Goal: Task Accomplishment & Management: Manage account settings

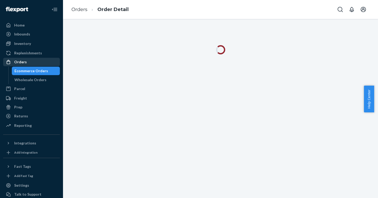
click at [18, 61] on div "Orders" at bounding box center [20, 61] width 13 height 5
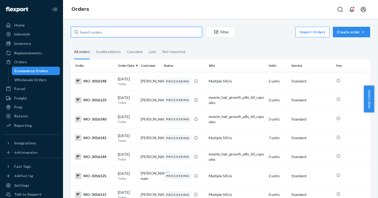
click at [112, 33] on input "text" at bounding box center [136, 32] width 131 height 10
paste input "2902788"
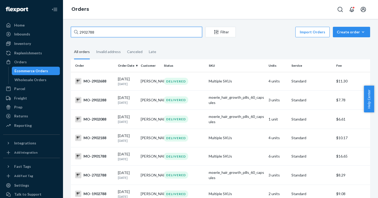
drag, startPoint x: 130, startPoint y: 34, endPoint x: 70, endPoint y: 32, distance: 60.4
click at [85, 33] on input "2902788" at bounding box center [136, 32] width 131 height 10
drag, startPoint x: 70, startPoint y: 32, endPoint x: 47, endPoint y: 32, distance: 23.1
click at [47, 32] on div "Home Inbounds Shipping Plans Problems Inventory Products Branded Packaging Repl…" at bounding box center [189, 99] width 378 height 198
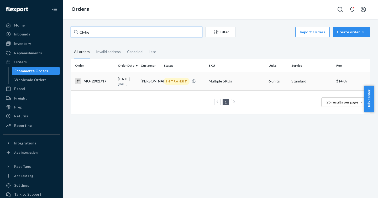
type input "Clytie"
click at [89, 81] on div "MO-2902717" at bounding box center [94, 81] width 39 height 6
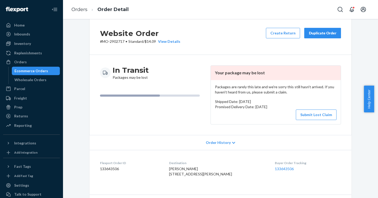
scroll to position [9, 0]
click at [322, 113] on button "Submit Lost Claim" at bounding box center [316, 114] width 41 height 10
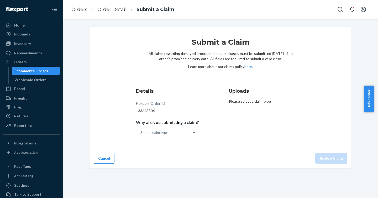
click at [245, 100] on p "Please select a claim type" at bounding box center [267, 101] width 76 height 5
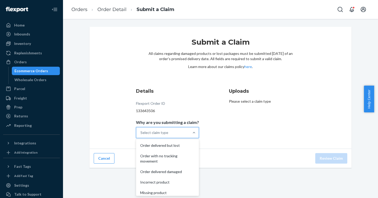
click at [157, 131] on div "Select claim type" at bounding box center [154, 132] width 28 height 5
click at [141, 131] on input "Why are you submitting a claim? option Order delivered but lost focused, 1 of 5…" at bounding box center [140, 132] width 1 height 5
click at [156, 157] on div "Order with no tracking movement" at bounding box center [167, 159] width 61 height 16
click at [141, 135] on input "Why are you submitting a claim? option Order with no tracking movement focused,…" at bounding box center [140, 132] width 1 height 5
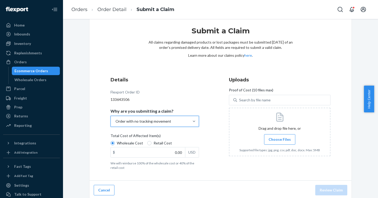
scroll to position [13, 0]
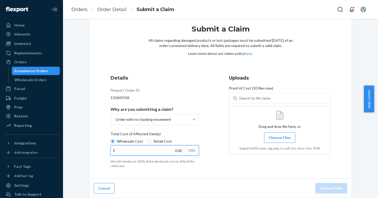
click at [119, 150] on input "0.00" at bounding box center [148, 150] width 74 height 10
click at [161, 152] on input "0.00" at bounding box center [148, 150] width 74 height 10
type input "69.99"
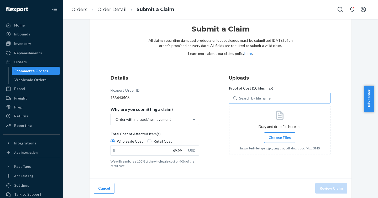
click at [259, 97] on div "Search by file name" at bounding box center [254, 97] width 31 height 5
click at [239, 97] on input "Search by file name" at bounding box center [239, 97] width 1 height 5
click at [272, 135] on span "Choose Files" at bounding box center [279, 137] width 22 height 5
click at [279, 135] on input "Choose Files" at bounding box center [279, 138] width 0 height 6
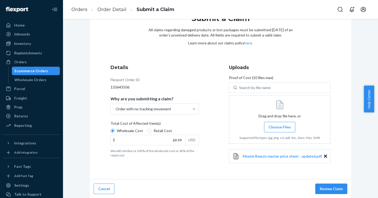
scroll to position [24, 0]
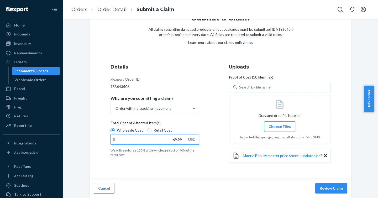
click at [135, 139] on input "69.99" at bounding box center [148, 139] width 74 height 10
click at [129, 139] on input "$ USD" at bounding box center [148, 139] width 74 height 10
type input "210.00"
click at [274, 125] on span "Choose Files" at bounding box center [279, 126] width 22 height 5
click at [279, 125] on input "Choose Files" at bounding box center [279, 127] width 0 height 6
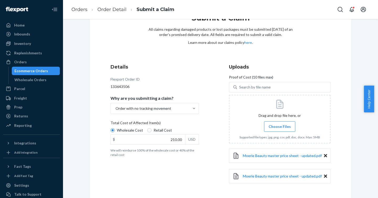
scroll to position [25, 0]
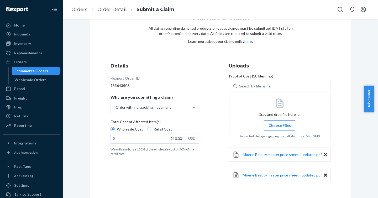
click at [324, 153] on icon at bounding box center [325, 154] width 3 height 3
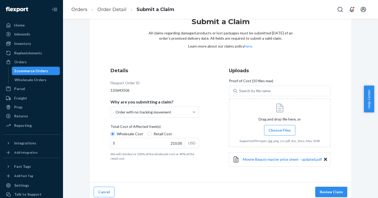
scroll to position [24, 0]
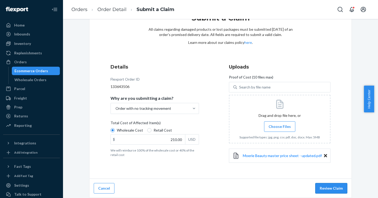
click at [329, 191] on button "Review Claim" at bounding box center [331, 188] width 32 height 10
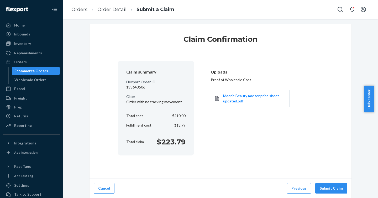
scroll to position [3, 0]
click at [325, 186] on button "Submit Claim" at bounding box center [331, 188] width 32 height 10
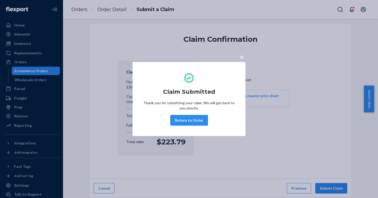
click at [192, 120] on button "Return to Order" at bounding box center [189, 120] width 38 height 10
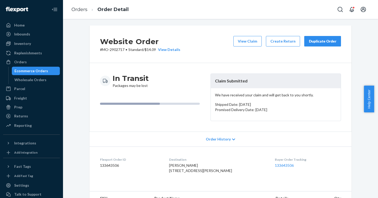
scroll to position [4, 0]
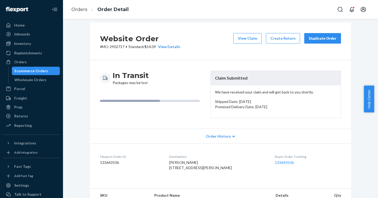
click at [322, 37] on div "Duplicate Order" at bounding box center [322, 38] width 28 height 5
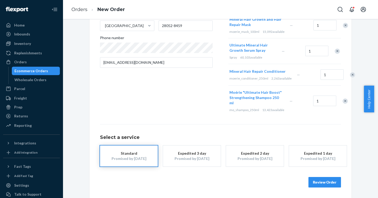
scroll to position [128, 0]
click at [316, 183] on button "Review Order" at bounding box center [324, 182] width 33 height 10
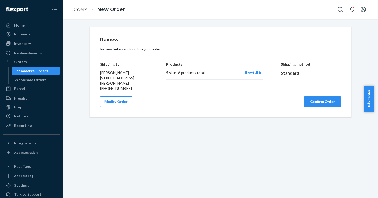
scroll to position [0, 0]
click at [314, 102] on button "Confirm Order" at bounding box center [322, 101] width 37 height 10
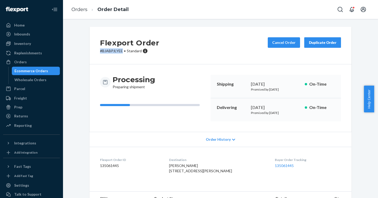
drag, startPoint x: 98, startPoint y: 50, endPoint x: 146, endPoint y: 87, distance: 60.4
click at [120, 51] on p "# BJABPJLYEE • Standard" at bounding box center [129, 50] width 59 height 5
drag, startPoint x: 120, startPoint y: 168, endPoint x: 95, endPoint y: 159, distance: 26.1
click at [95, 159] on dl "Flexport Order ID 135061445 Destination Clytie Smith 5086 Lewis Rd Gastonia, NC…" at bounding box center [220, 166] width 262 height 39
copy div "Flexport Order ID 135061445"
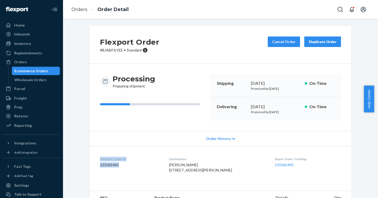
scroll to position [1, 0]
click at [147, 148] on dl "Flexport Order ID 135061445 Destination Clytie Smith 5086 Lewis Rd Gastonia, NC…" at bounding box center [220, 165] width 262 height 39
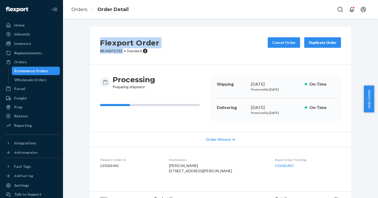
drag, startPoint x: 119, startPoint y: 49, endPoint x: 92, endPoint y: 46, distance: 27.0
click at [92, 46] on div "Flexport Order # BJABPJLYEE • Standard Cancel Order Duplicate Order" at bounding box center [220, 46] width 262 height 38
copy div "Flexport Order # BJABPJLYEE"
drag, startPoint x: 136, startPoint y: 53, endPoint x: 128, endPoint y: 54, distance: 7.9
click at [135, 53] on p "# BJABPJLYEE • Standard" at bounding box center [129, 50] width 59 height 5
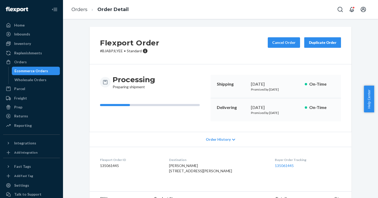
drag, startPoint x: 120, startPoint y: 52, endPoint x: 116, endPoint y: 51, distance: 3.8
click at [120, 51] on p "# BJABPJLYEE • Standard" at bounding box center [129, 50] width 59 height 5
click at [118, 51] on p "# BJABPJLYEE • Standard" at bounding box center [129, 50] width 59 height 5
drag, startPoint x: 116, startPoint y: 51, endPoint x: 98, endPoint y: 50, distance: 17.9
click at [100, 50] on p "# BJABPJLYEE • Standard" at bounding box center [129, 50] width 59 height 5
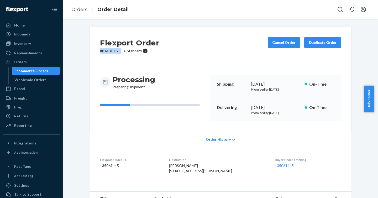
copy p "# BJABPJLYE"
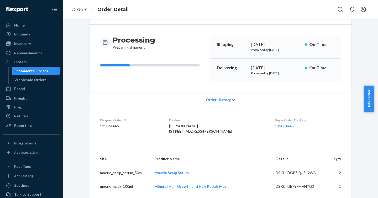
scroll to position [39, 0]
drag, startPoint x: 120, startPoint y: 127, endPoint x: 114, endPoint y: 125, distance: 6.2
click at [115, 126] on dd "135061445" at bounding box center [130, 126] width 61 height 5
drag, startPoint x: 114, startPoint y: 125, endPoint x: 102, endPoint y: 125, distance: 11.6
click at [102, 125] on dd "135061445" at bounding box center [130, 126] width 61 height 5
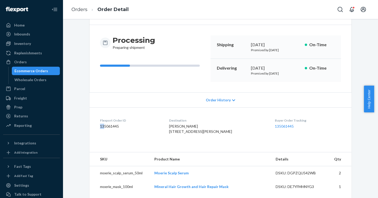
click at [100, 124] on dd "135061445" at bounding box center [130, 126] width 61 height 5
drag, startPoint x: 124, startPoint y: 128, endPoint x: 113, endPoint y: 127, distance: 10.6
click at [115, 127] on dd "135061445" at bounding box center [130, 126] width 61 height 5
drag, startPoint x: 113, startPoint y: 127, endPoint x: 111, endPoint y: 125, distance: 3.2
click at [105, 124] on dd "135061445" at bounding box center [130, 126] width 61 height 5
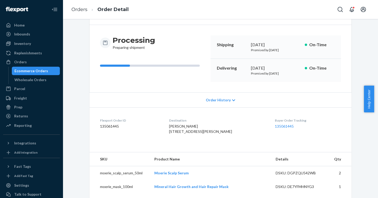
click at [121, 127] on dd "135061445" at bounding box center [130, 126] width 61 height 5
drag, startPoint x: 119, startPoint y: 126, endPoint x: 98, endPoint y: 120, distance: 22.5
click at [97, 120] on dl "Flexport Order ID 135061445 Destination Clytie Smith 5086 Lewis Rd Gastonia, NC…" at bounding box center [220, 126] width 262 height 39
copy div "Flexport Order ID 135061445"
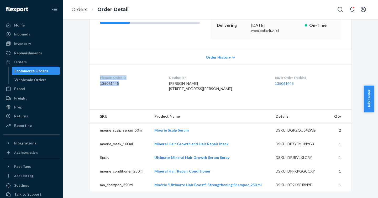
scroll to position [92, 0]
click at [22, 60] on div "Orders" at bounding box center [20, 61] width 13 height 5
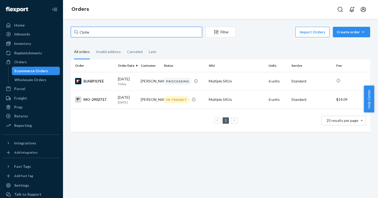
drag, startPoint x: 100, startPoint y: 34, endPoint x: 62, endPoint y: 32, distance: 38.8
click at [62, 32] on div "Home Inbounds Shipping Plans Problems Inventory Products Branded Packaging Repl…" at bounding box center [189, 99] width 378 height 198
paste input "2986850"
type input "2986850"
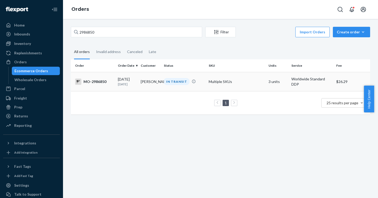
click at [92, 81] on div "MO-2986850" at bounding box center [94, 81] width 39 height 6
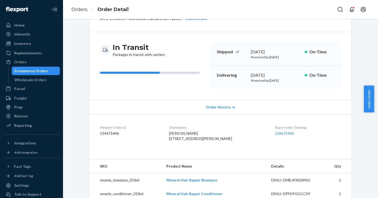
scroll to position [33, 0]
click at [275, 132] on link "134671446" at bounding box center [284, 133] width 19 height 4
click at [276, 132] on link "134671446" at bounding box center [284, 133] width 19 height 4
click at [275, 132] on link "134671446" at bounding box center [284, 133] width 19 height 4
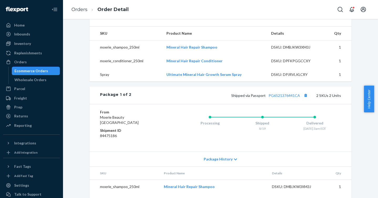
scroll to position [0, 0]
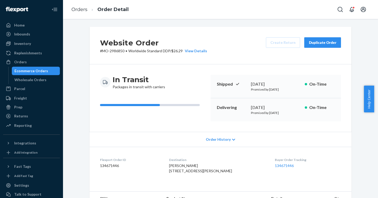
click at [218, 141] on span "Order History" at bounding box center [218, 139] width 25 height 5
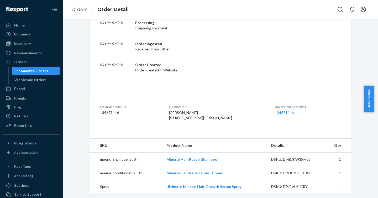
scroll to position [215, 0]
click at [275, 112] on link "134671446" at bounding box center [284, 112] width 19 height 4
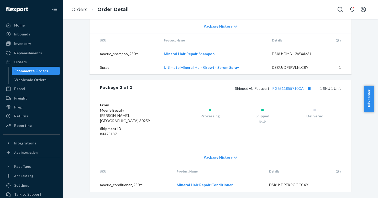
scroll to position [464, 0]
click at [288, 90] on link "PG6511855710CA" at bounding box center [287, 88] width 31 height 4
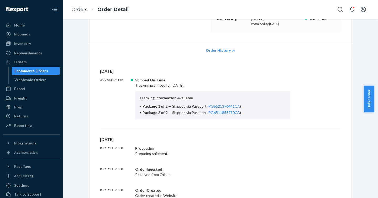
scroll to position [89, 0]
drag, startPoint x: 234, startPoint y: 113, endPoint x: 246, endPoint y: 3, distance: 110.5
drag, startPoint x: 203, startPoint y: 112, endPoint x: 234, endPoint y: 111, distance: 30.7
click at [234, 111] on span "Shipped via Passport ( PG6511855710CA )" at bounding box center [206, 112] width 69 height 4
copy link "PG6511855710CA"
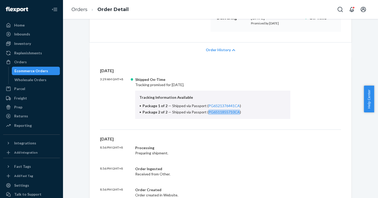
scroll to position [88, 0]
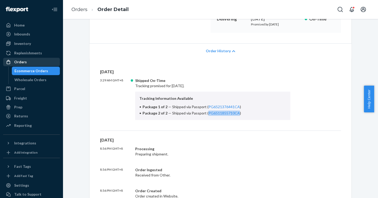
click at [20, 61] on div "Orders" at bounding box center [20, 61] width 13 height 5
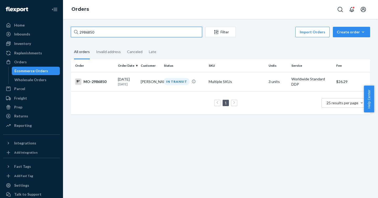
drag, startPoint x: 105, startPoint y: 33, endPoint x: 71, endPoint y: 28, distance: 33.6
click at [71, 28] on input "2986850" at bounding box center [136, 32] width 131 height 10
paste input "1086"
type input "2981086"
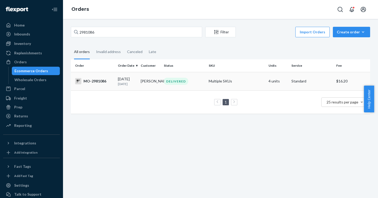
click at [88, 83] on div "MO-2981086" at bounding box center [94, 81] width 39 height 6
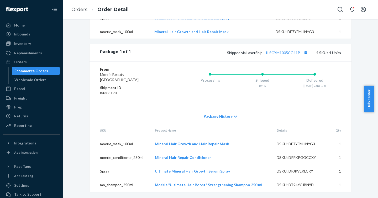
scroll to position [232, 0]
click at [214, 117] on span "Package History" at bounding box center [218, 116] width 29 height 5
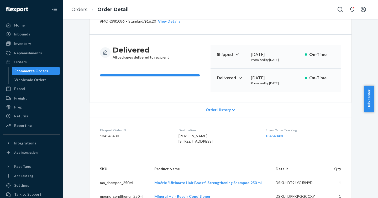
scroll to position [0, 0]
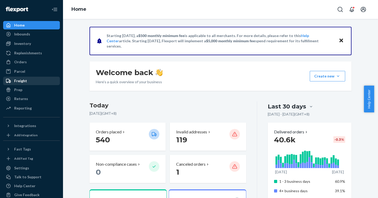
scroll to position [1, 0]
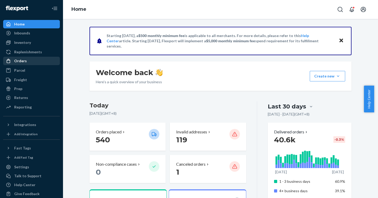
click at [26, 61] on div "Orders" at bounding box center [32, 60] width 56 height 7
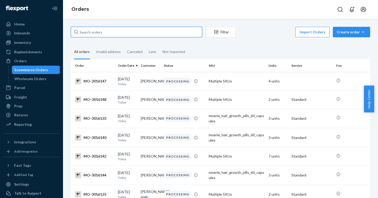
click at [117, 34] on input "text" at bounding box center [136, 32] width 131 height 10
paste input "2902788"
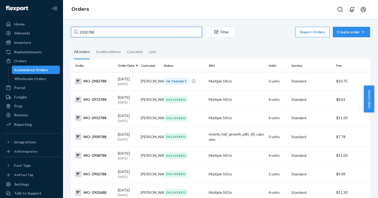
drag, startPoint x: 132, startPoint y: 29, endPoint x: 65, endPoint y: 33, distance: 67.2
click at [65, 33] on div "2902788 Filter Import Orders Create order Ecommerce order Removal order All ord…" at bounding box center [220, 108] width 315 height 179
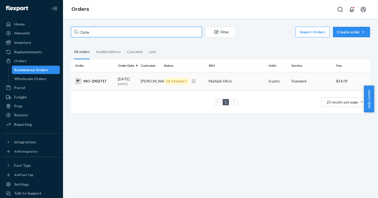
type input "Clytie"
click at [95, 82] on div "MO-2902717" at bounding box center [94, 81] width 39 height 6
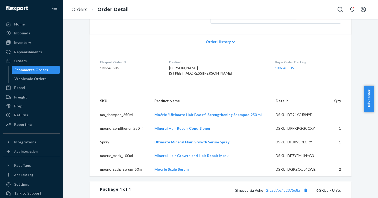
scroll to position [152, 0]
